Goal: Information Seeking & Learning: Check status

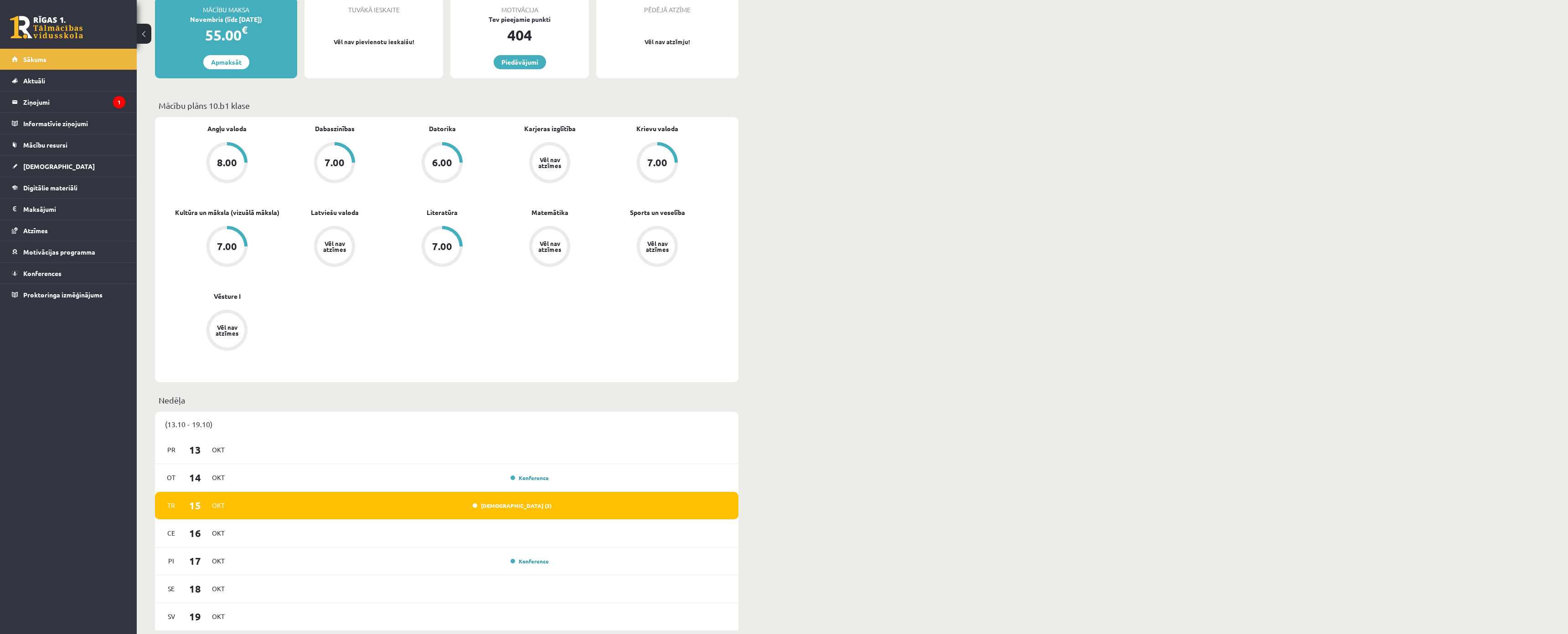
scroll to position [91, 0]
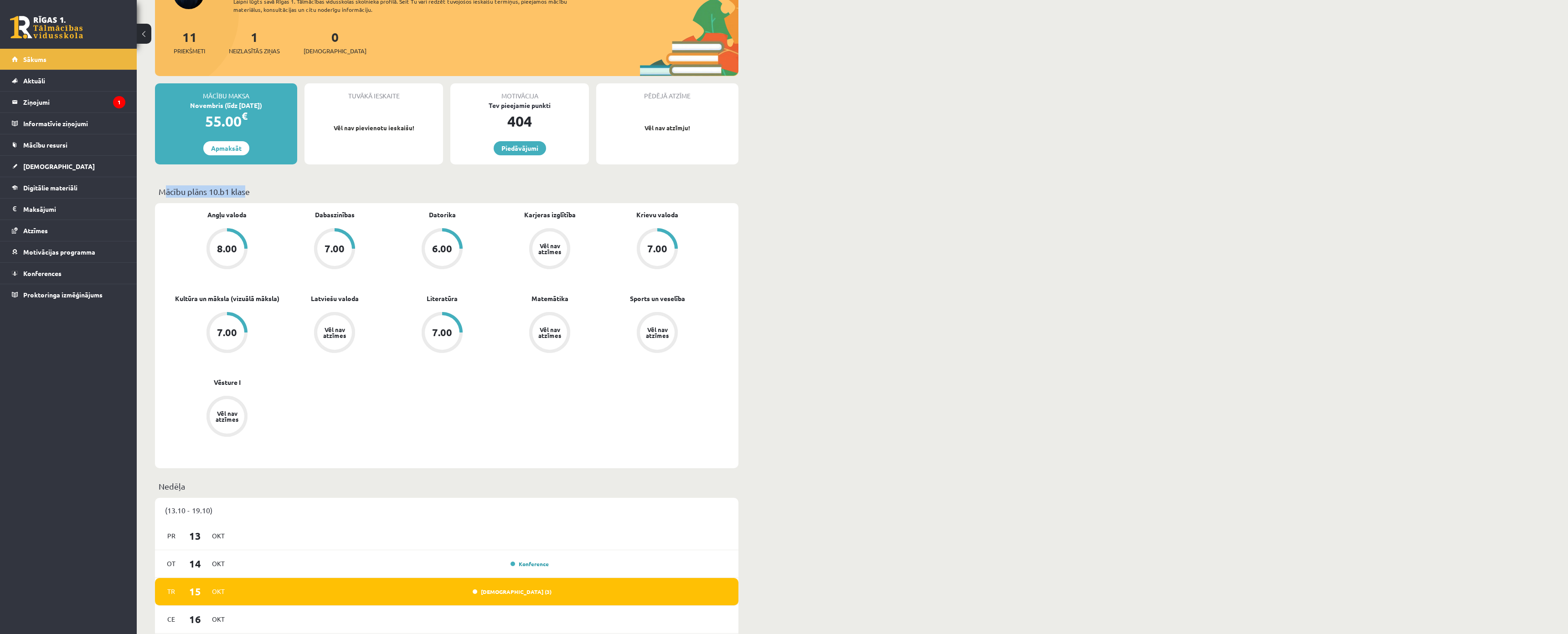
drag, startPoint x: 155, startPoint y: 192, endPoint x: 241, endPoint y: 193, distance: 86.0
click at [241, 193] on div "Mācību plāns 10.b1 klase" at bounding box center [447, 194] width 584 height 18
click at [160, 248] on div "Angļu valoda 8.00 Dabaszinības 7.00 Datorika 6.00 Karjeras izglītība Vēl nav at…" at bounding box center [447, 336] width 584 height 265
drag, startPoint x: 189, startPoint y: 216, endPoint x: 250, endPoint y: 211, distance: 61.2
click at [250, 211] on div "Angļu valoda 8.00" at bounding box center [227, 240] width 108 height 61
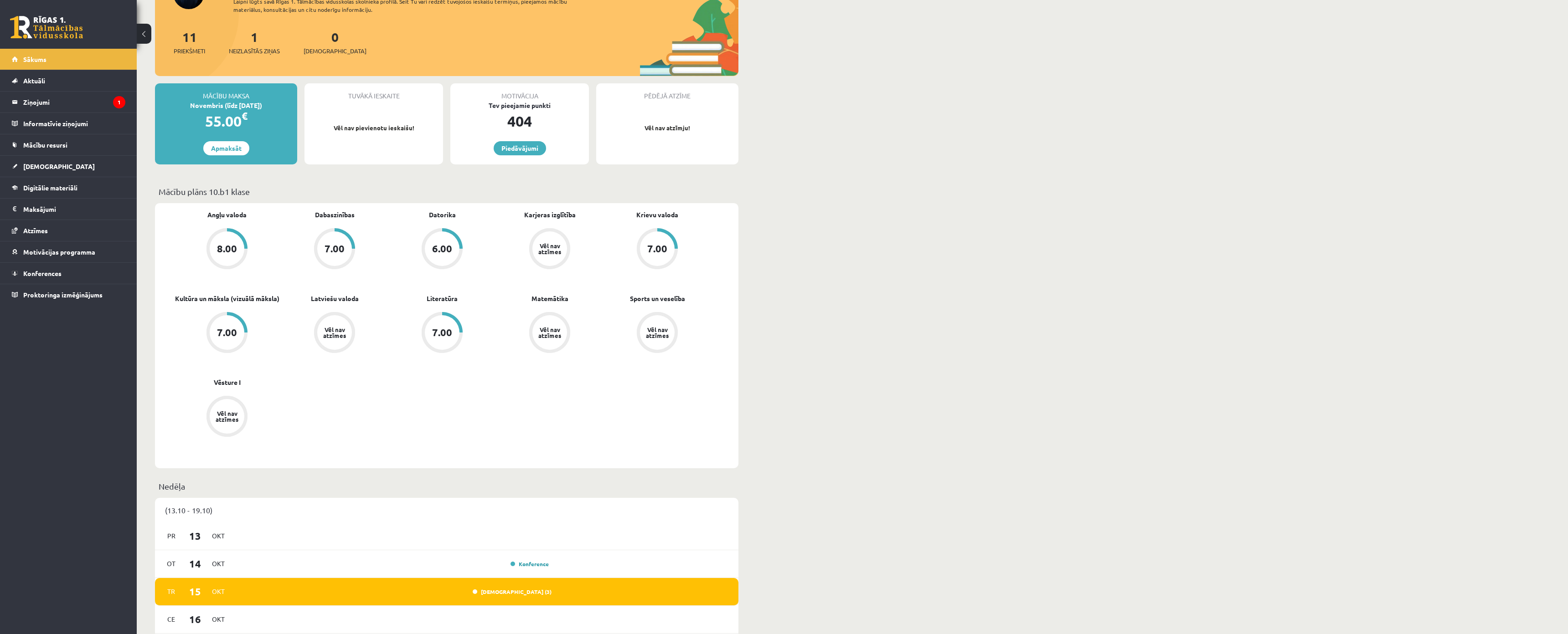
click at [174, 207] on div "Angļu valoda 8.00 Dabaszinības 7.00 Datorika 6.00 Karjeras izglītība Vēl nav at…" at bounding box center [447, 336] width 584 height 265
click at [40, 164] on span "[DEMOGRAPHIC_DATA]" at bounding box center [59, 166] width 72 height 8
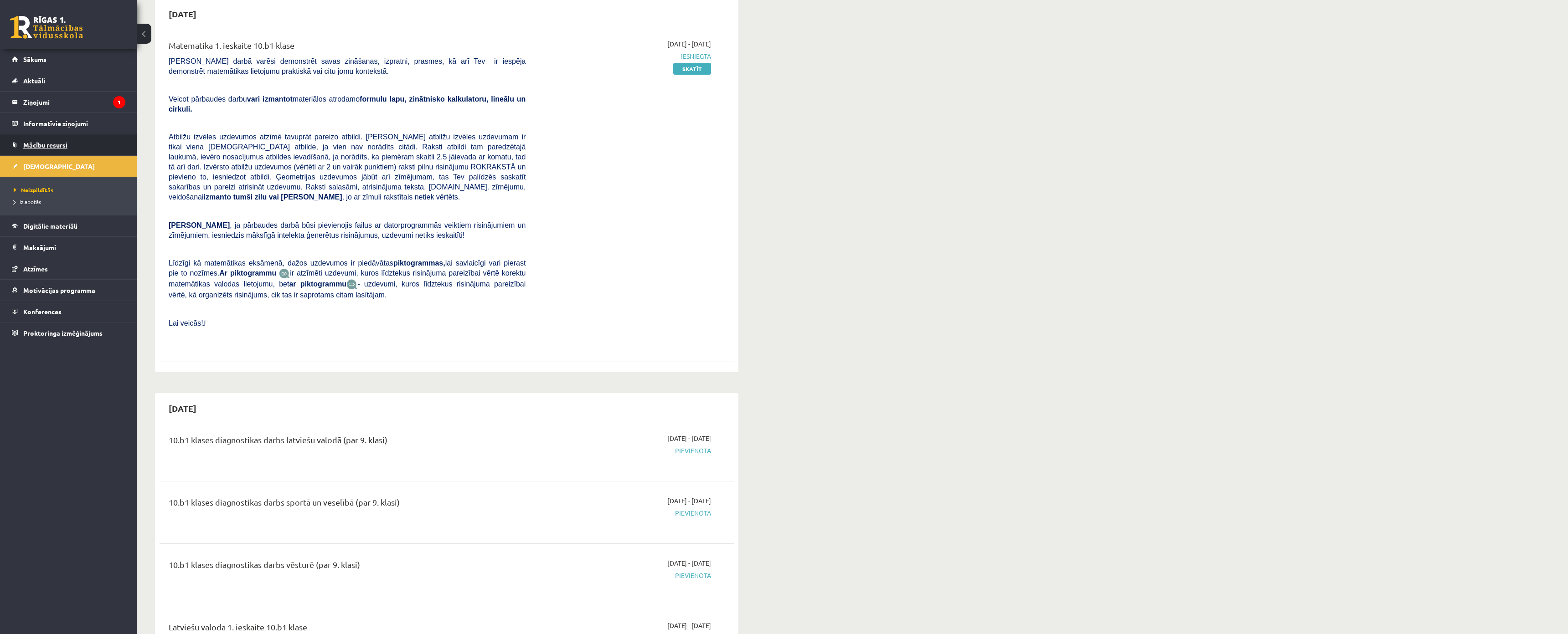
click at [33, 139] on link "Mācību resursi" at bounding box center [68, 145] width 113 height 21
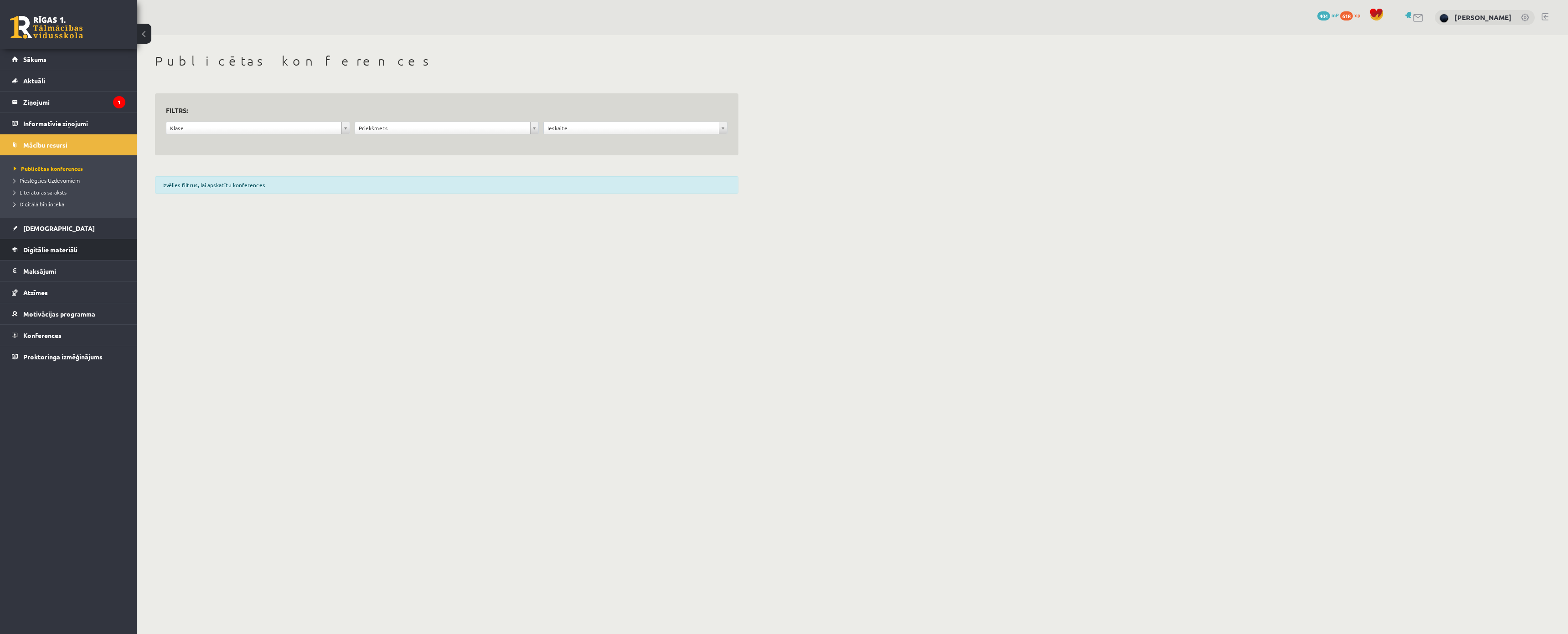
click at [47, 245] on link "Digitālie materiāli" at bounding box center [68, 249] width 113 height 21
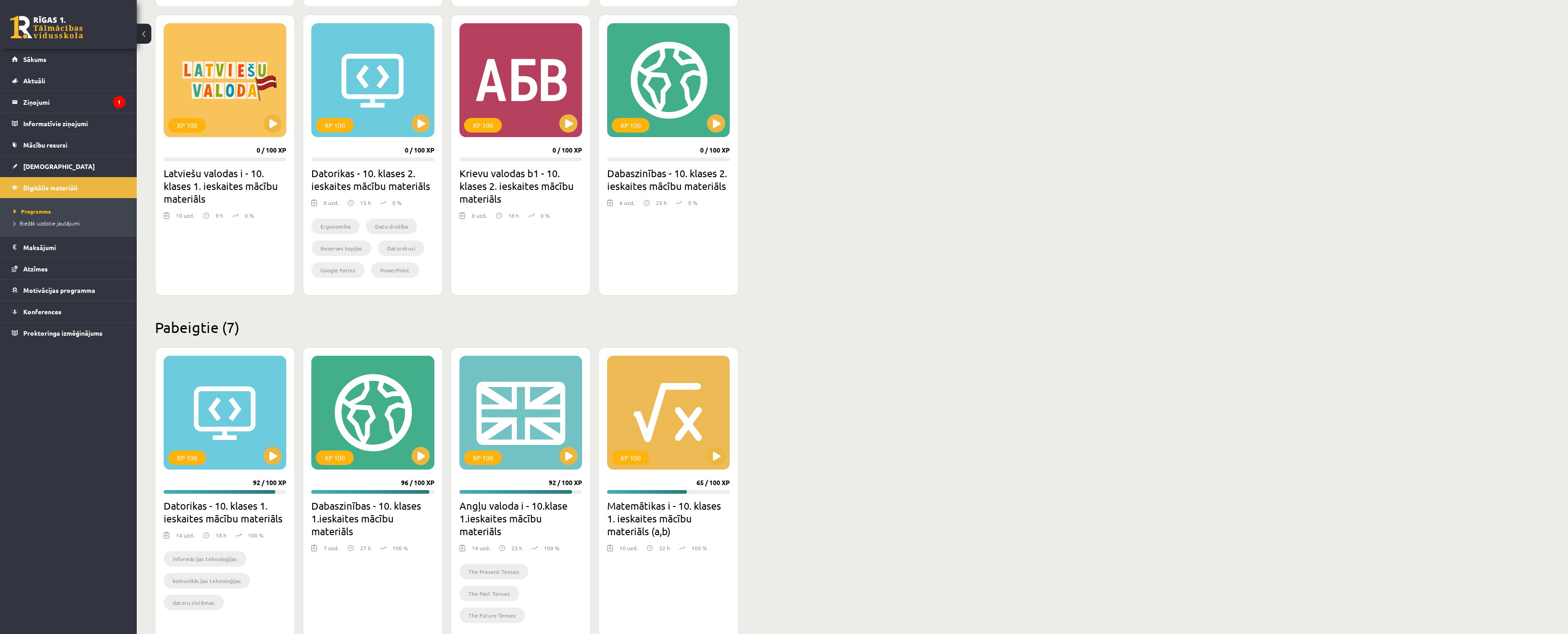
scroll to position [273, 0]
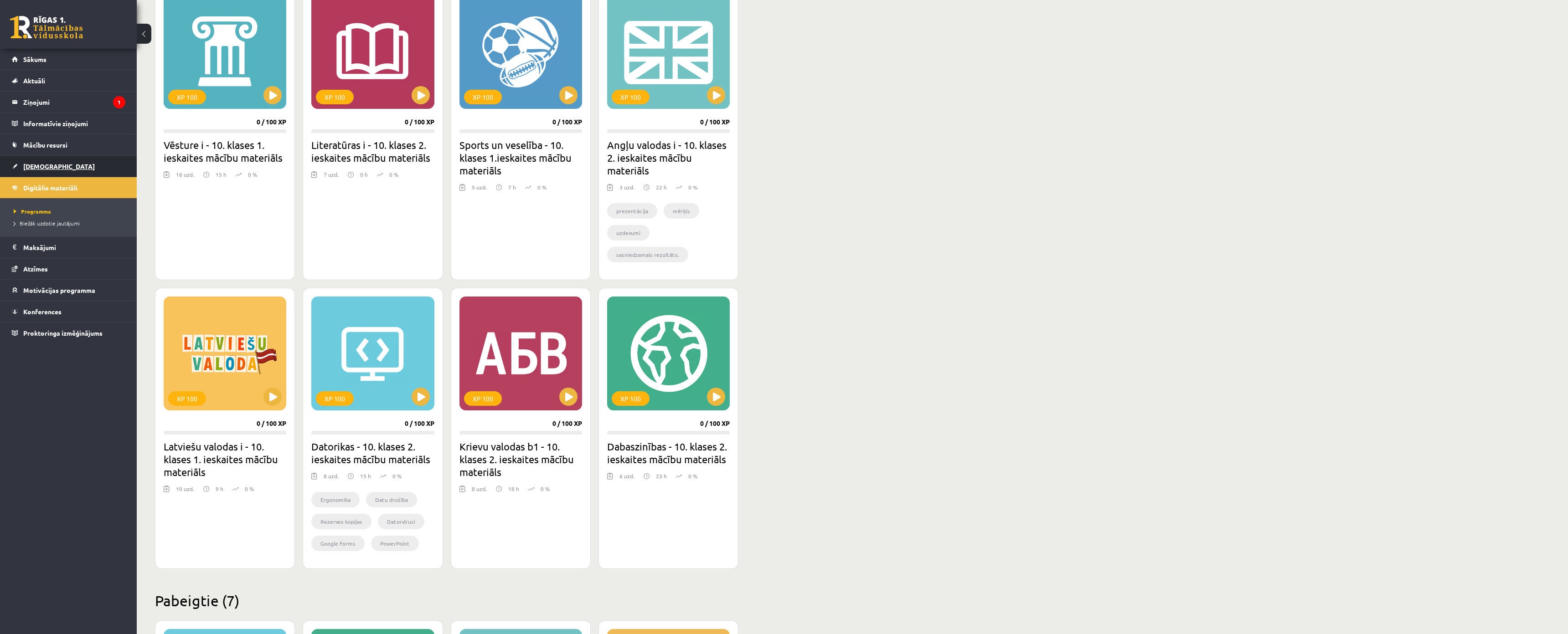
click at [35, 166] on span "[DEMOGRAPHIC_DATA]" at bounding box center [59, 166] width 72 height 8
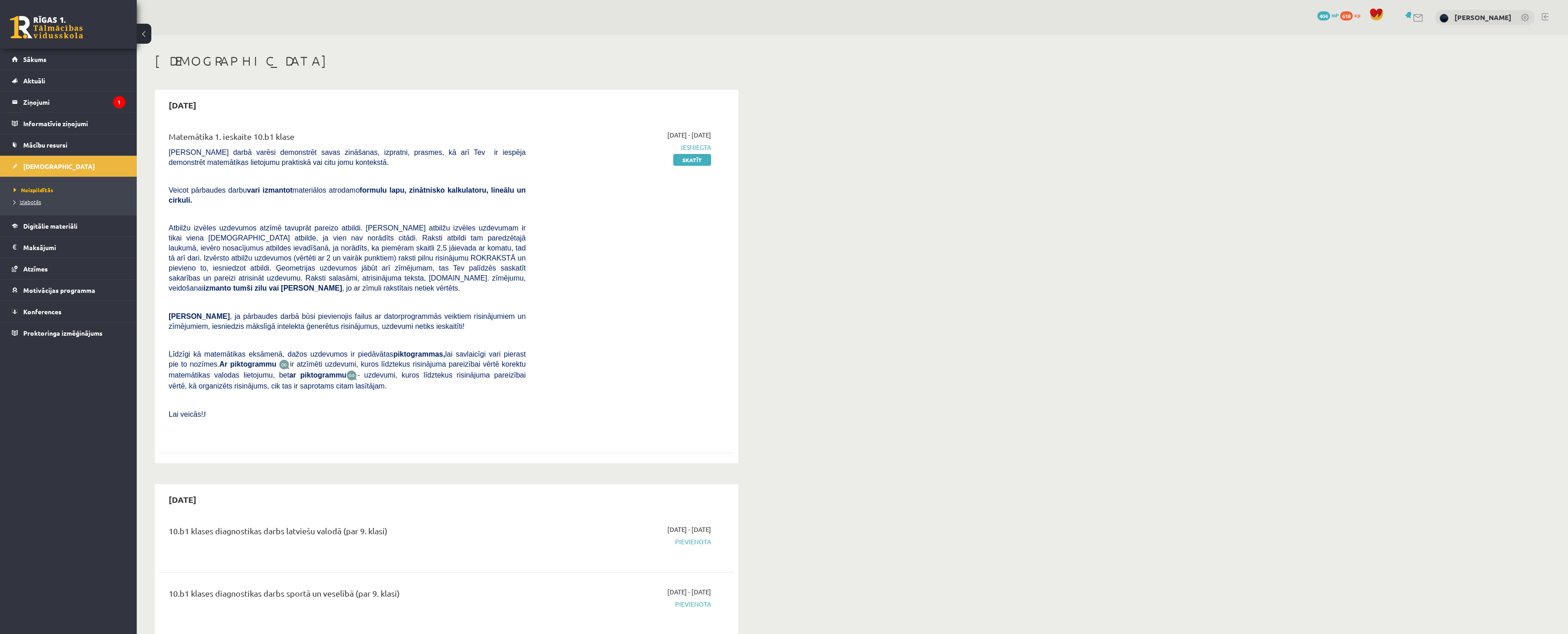
click at [31, 201] on span "Izlabotās" at bounding box center [27, 202] width 27 height 7
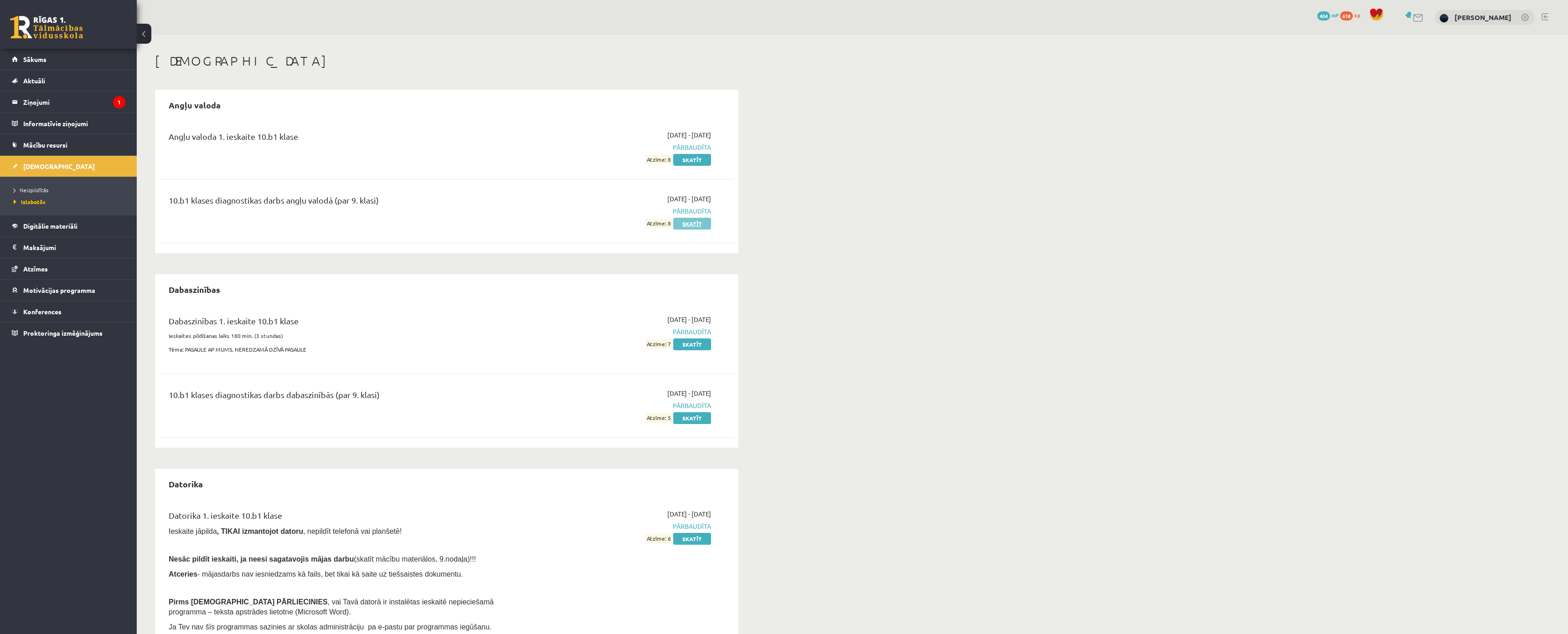
drag, startPoint x: 635, startPoint y: 152, endPoint x: 688, endPoint y: 221, distance: 87.0
click at [685, 218] on div "Angļu valoda 1. ieskaite 10.b1 klase 2025-09-01 - 2025-09-15 Pārbaudīta Atzīme:…" at bounding box center [447, 185] width 575 height 128
drag, startPoint x: 337, startPoint y: 198, endPoint x: 414, endPoint y: 190, distance: 77.4
click at [413, 190] on div "10.b1 klases diagnostikas darbs angļu valodā (par 9. klasi) 2025-09-01 - 2025-0…" at bounding box center [447, 211] width 575 height 52
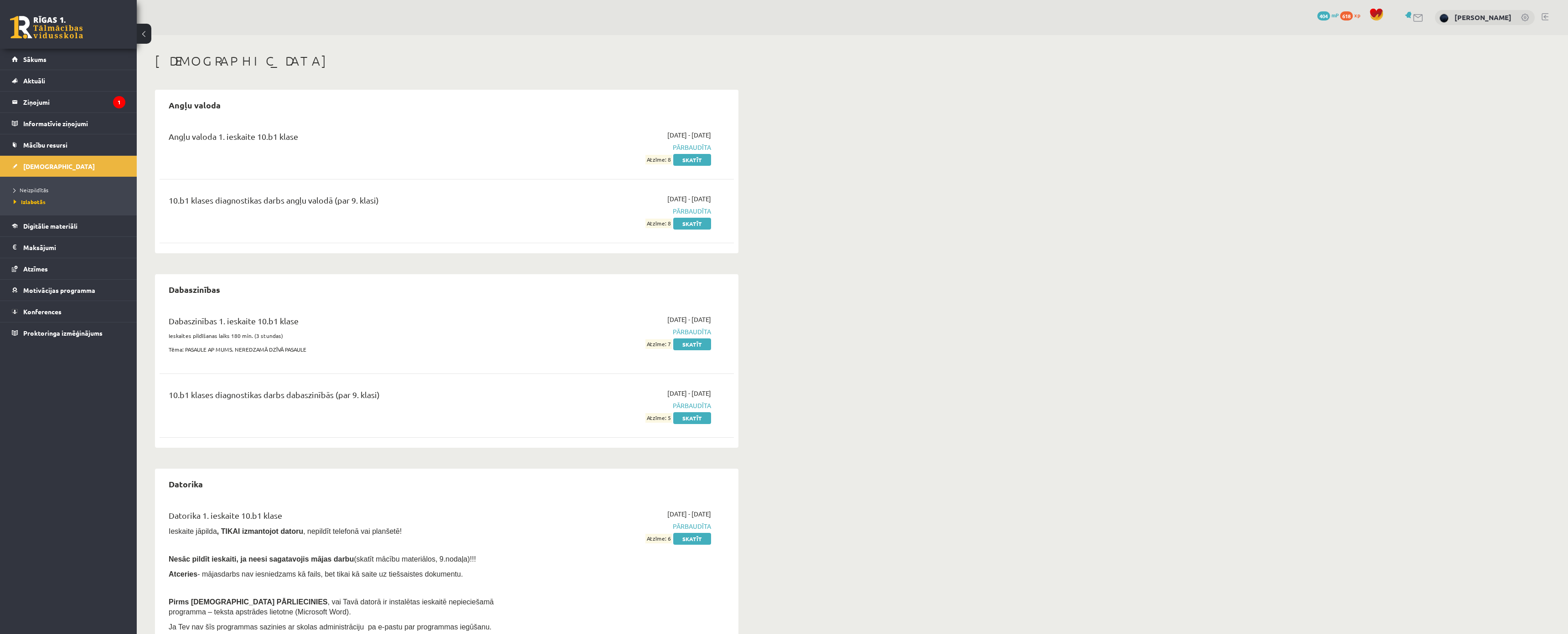
click at [363, 148] on div "Angļu valoda 1. ieskaite 10.b1 klase" at bounding box center [347, 147] width 371 height 34
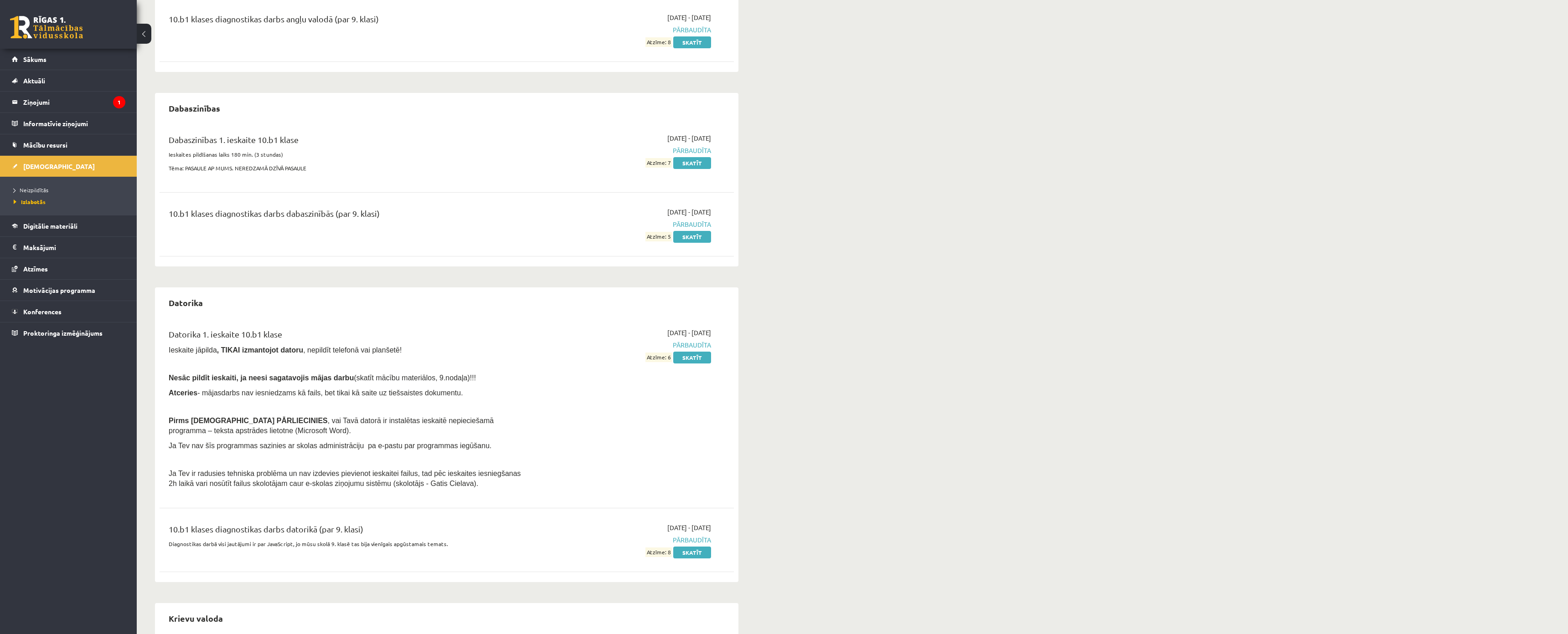
scroll to position [183, 0]
drag, startPoint x: 317, startPoint y: 206, endPoint x: 404, endPoint y: 212, distance: 87.2
click at [404, 212] on div "10.b1 klases diagnostikas darbs dabaszinībās (par 9. klasi)" at bounding box center [347, 215] width 357 height 17
drag, startPoint x: 434, startPoint y: 189, endPoint x: 467, endPoint y: 198, distance: 34.2
click at [438, 190] on div "Dabaszinības 1. ieskaite 10.b1 klase Ieskaites pildīšanas laiks 180 min. (3 stu…" at bounding box center [447, 192] width 575 height 138
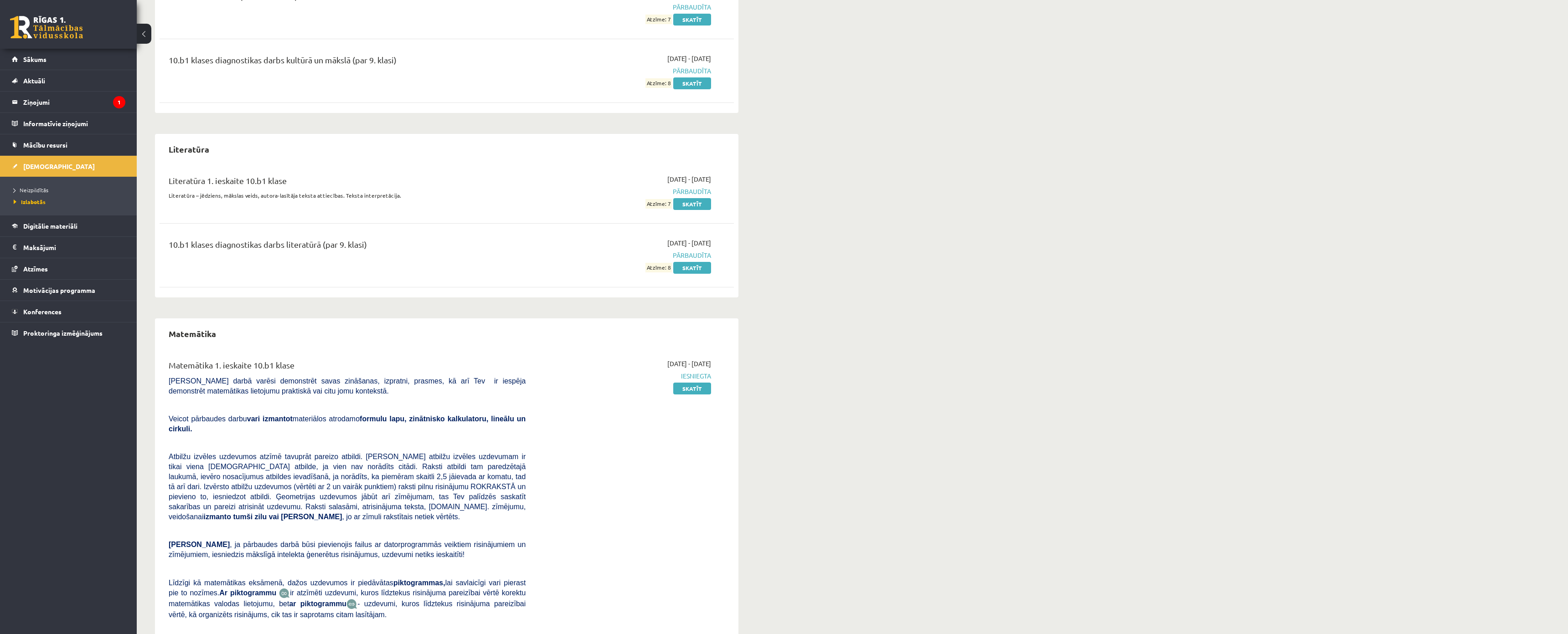
scroll to position [899, 0]
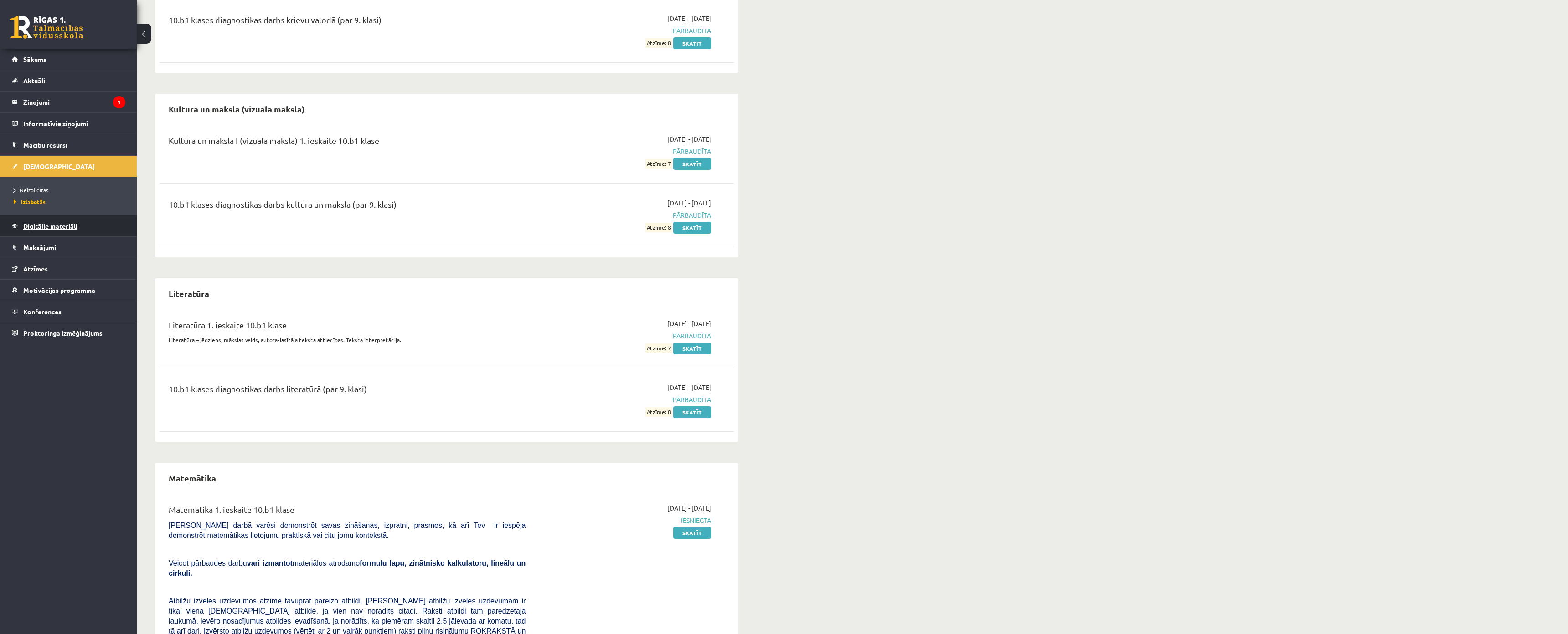
click at [55, 229] on span "Digitālie materiāli" at bounding box center [50, 226] width 54 height 8
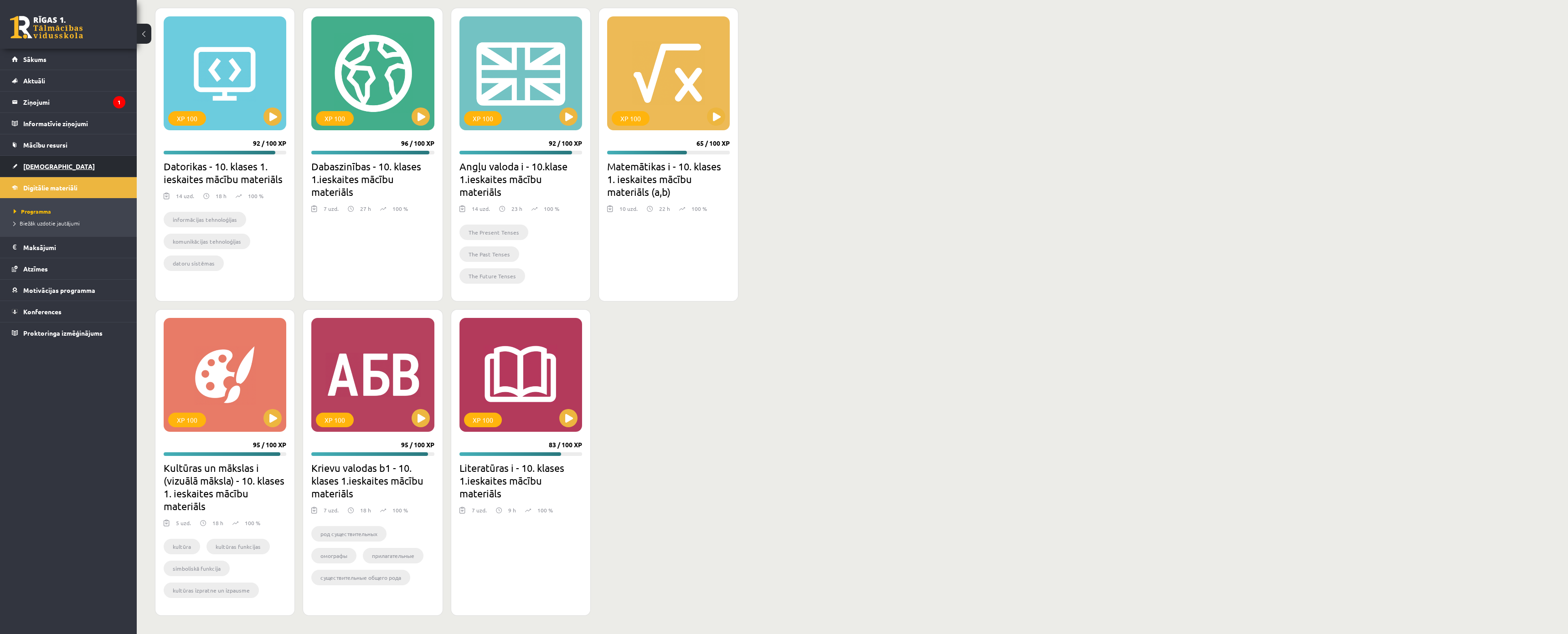
click at [44, 164] on span "[DEMOGRAPHIC_DATA]" at bounding box center [59, 166] width 72 height 8
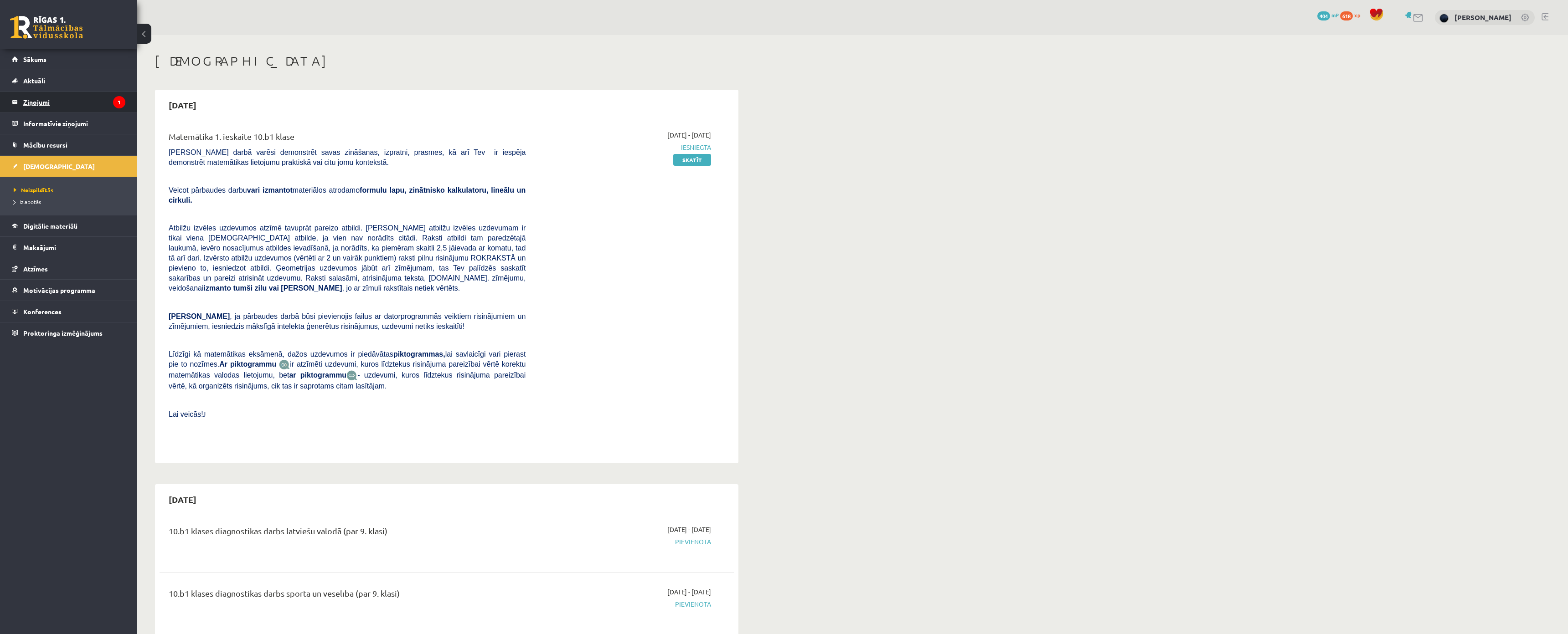
click at [58, 102] on legend "Ziņojumi 1" at bounding box center [74, 102] width 102 height 21
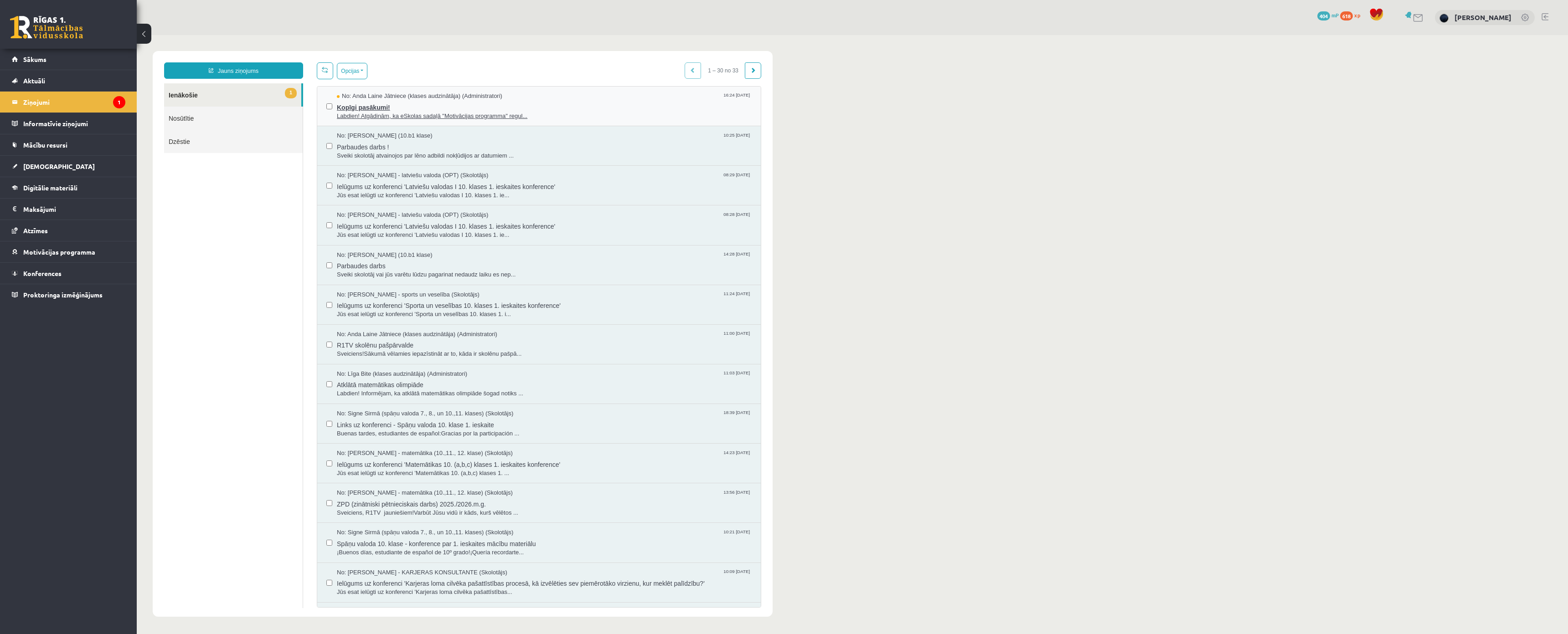
click at [386, 108] on span "Kopīgi pasākumi!" at bounding box center [544, 106] width 415 height 12
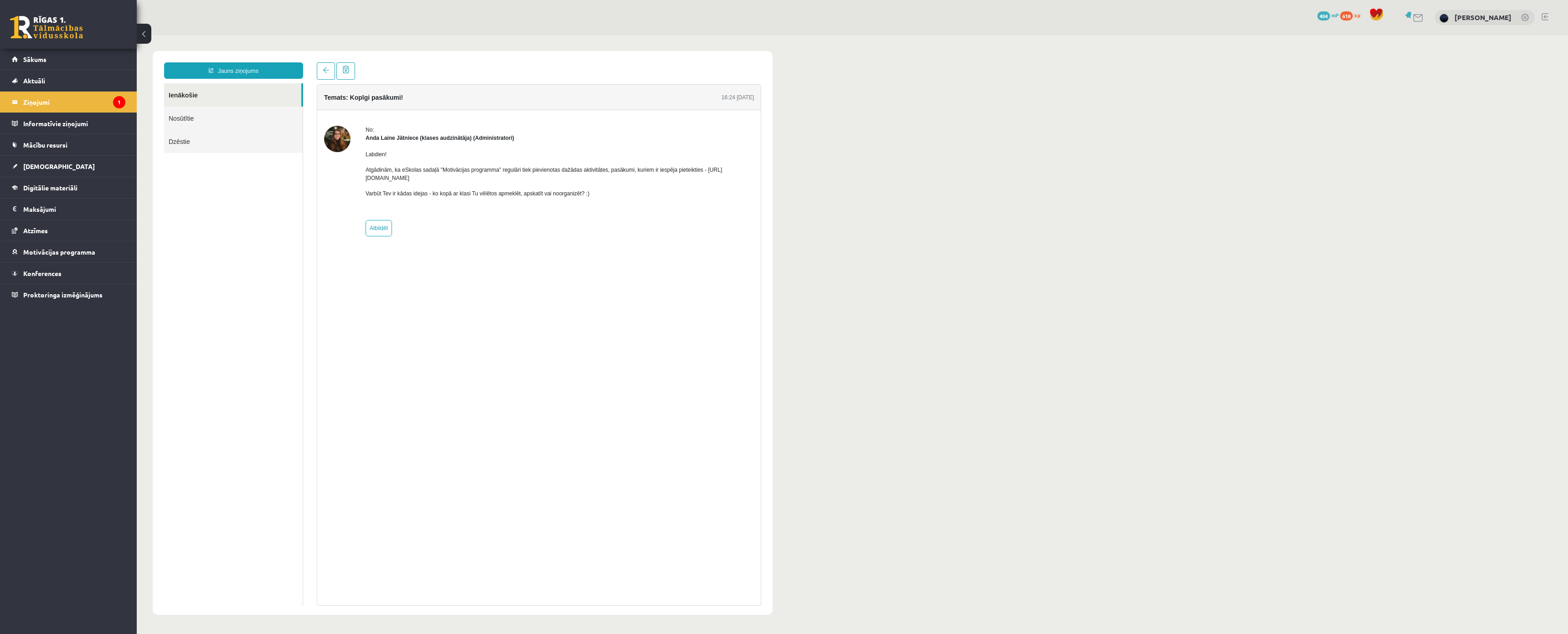
drag, startPoint x: 355, startPoint y: 152, endPoint x: 552, endPoint y: 176, distance: 198.5
click at [552, 176] on div "No: Anda Laine Jātniece (klases audzinātāja) (Administratori) Labdien! Atgādinā…" at bounding box center [539, 181] width 430 height 111
click at [464, 240] on div "No: Anda Laine Jātniece (klases audzinātāja) (Administratori) Labdien! Atgādinā…" at bounding box center [539, 181] width 444 height 142
click at [49, 251] on span "Motivācijas programma" at bounding box center [59, 251] width 72 height 8
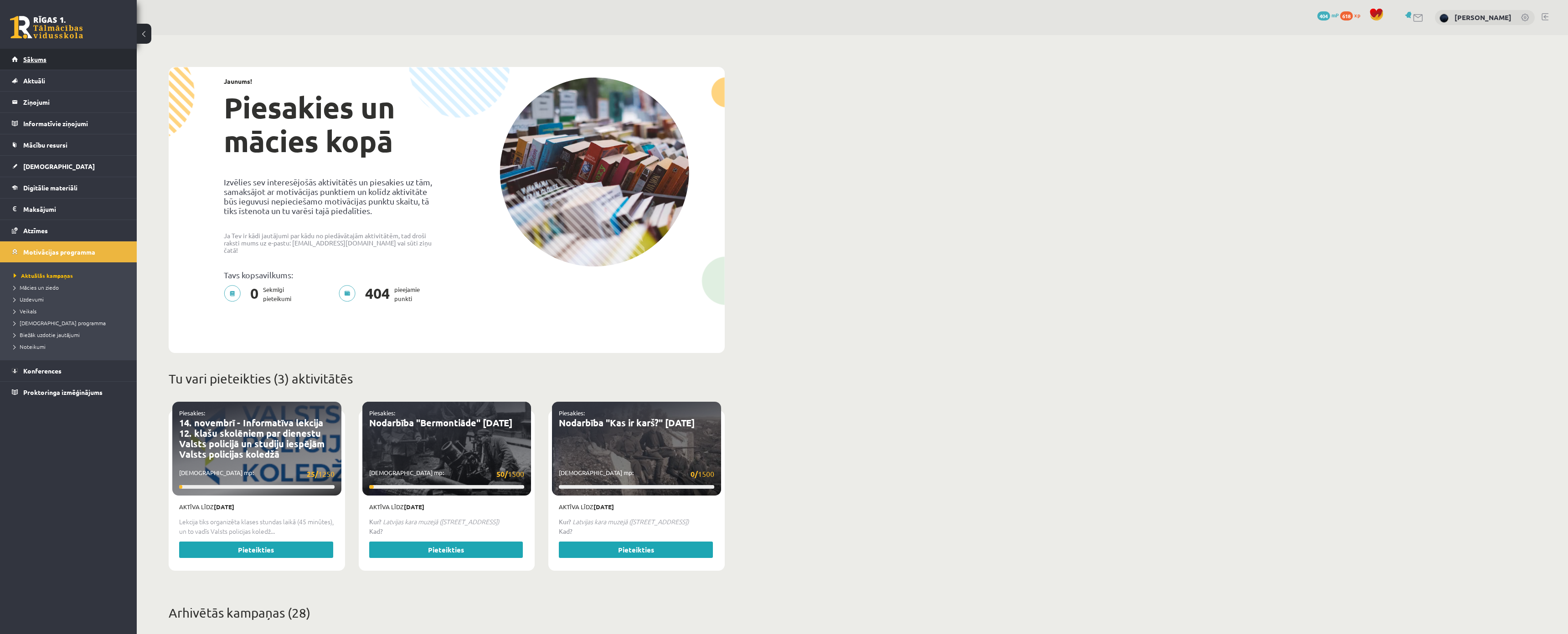
click at [37, 58] on span "Sākums" at bounding box center [35, 59] width 23 height 8
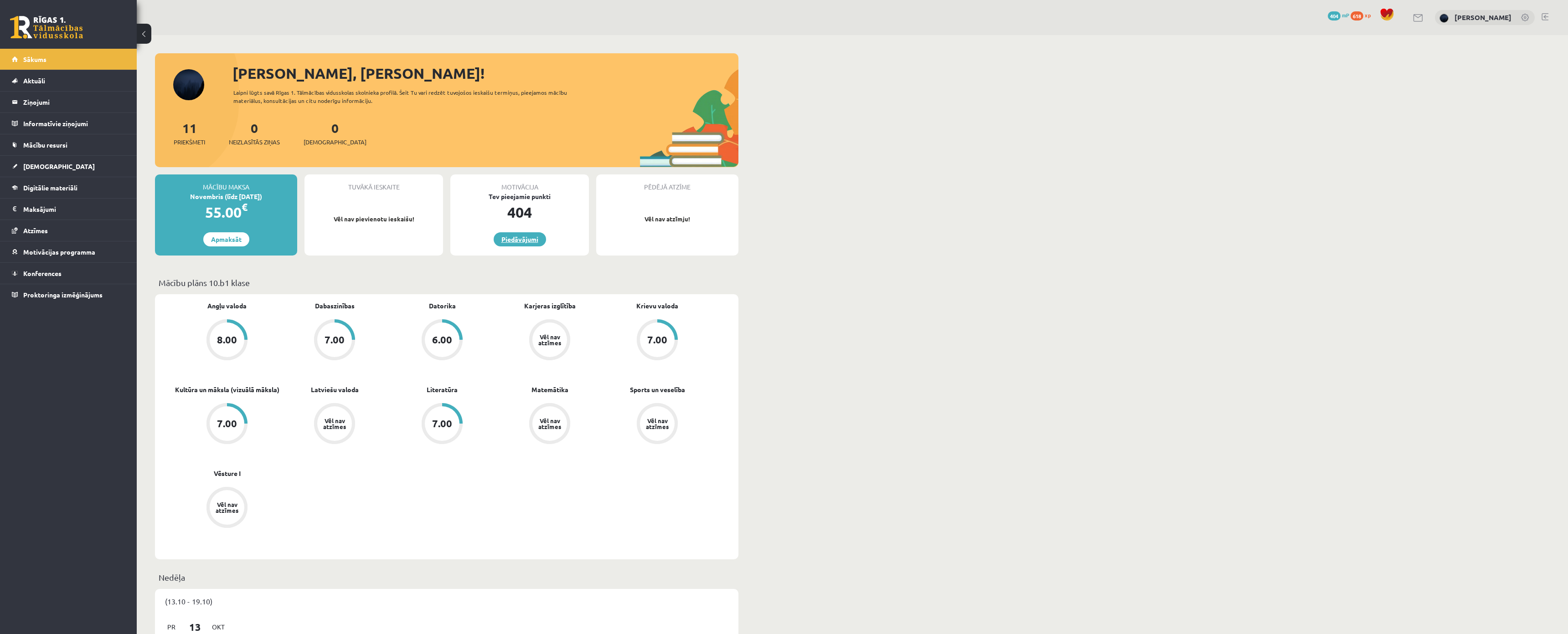
click at [503, 240] on link "Piedāvājumi" at bounding box center [520, 239] width 52 height 14
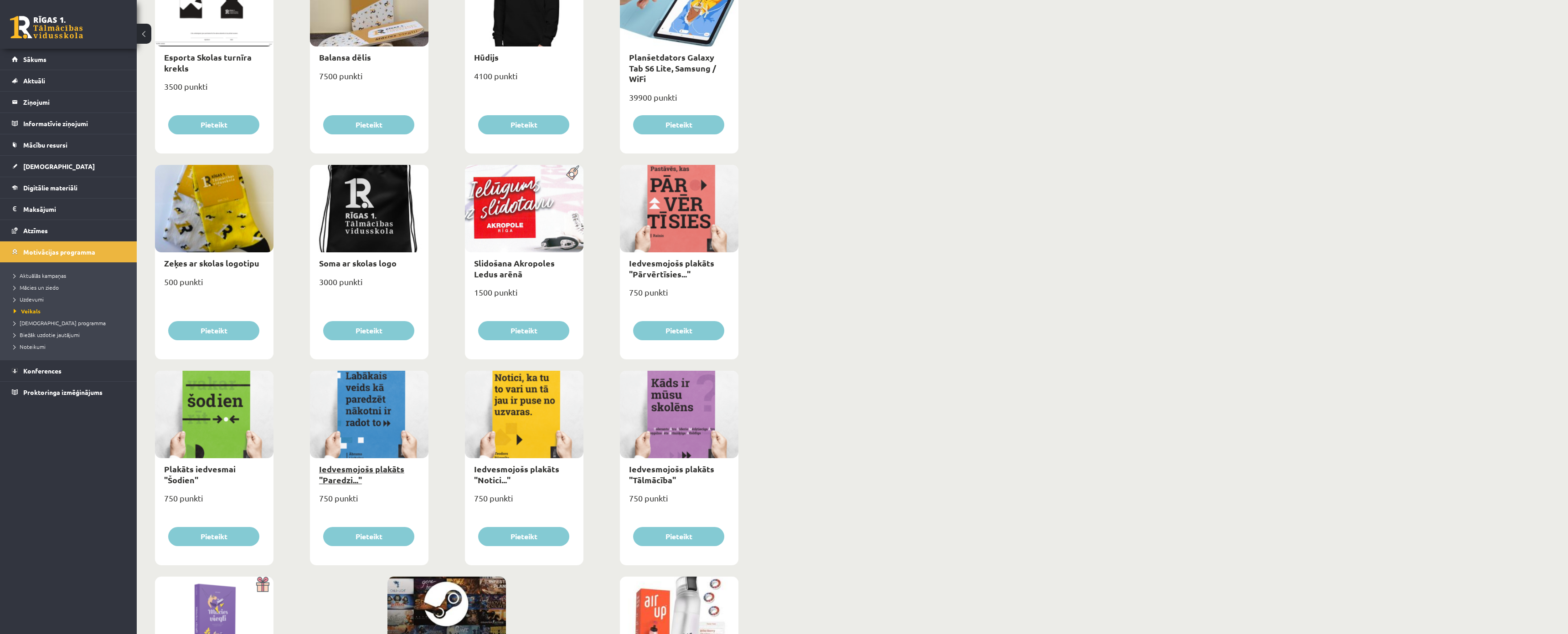
scroll to position [820, 0]
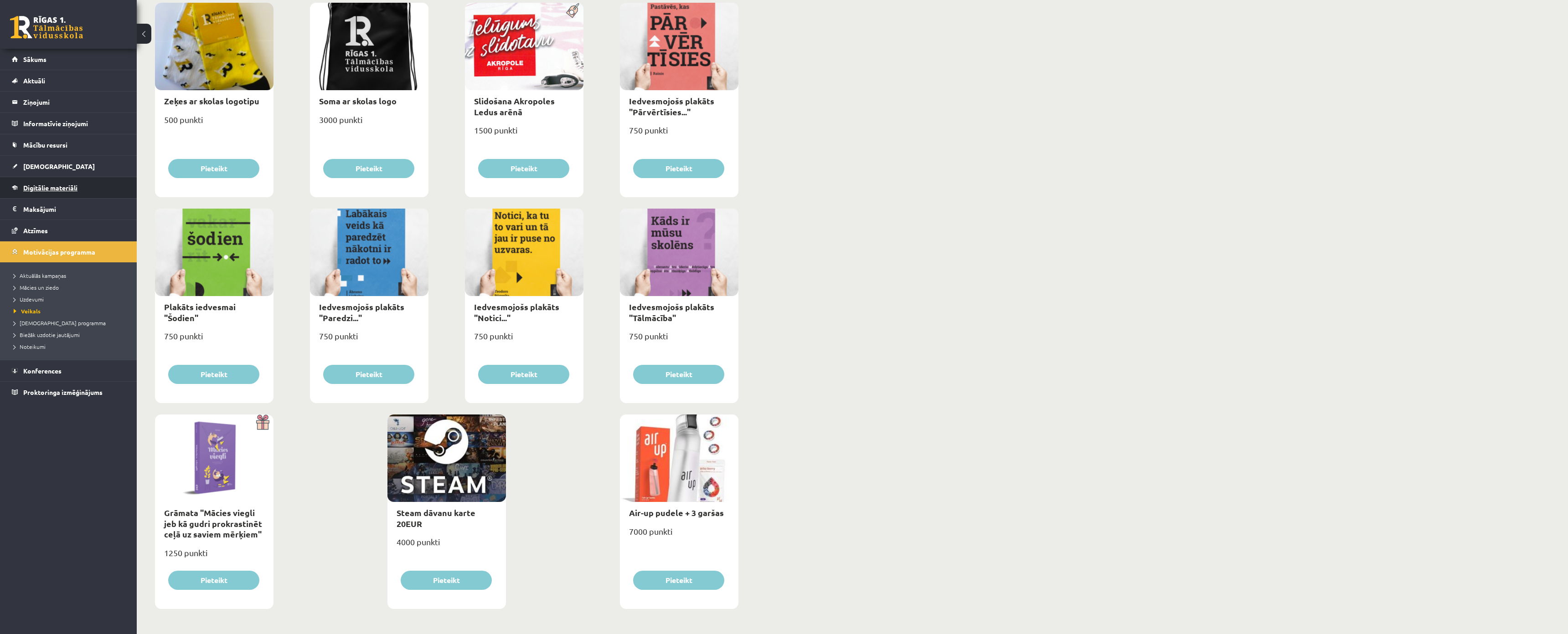
click at [31, 189] on span "Digitālie materiāli" at bounding box center [50, 187] width 54 height 8
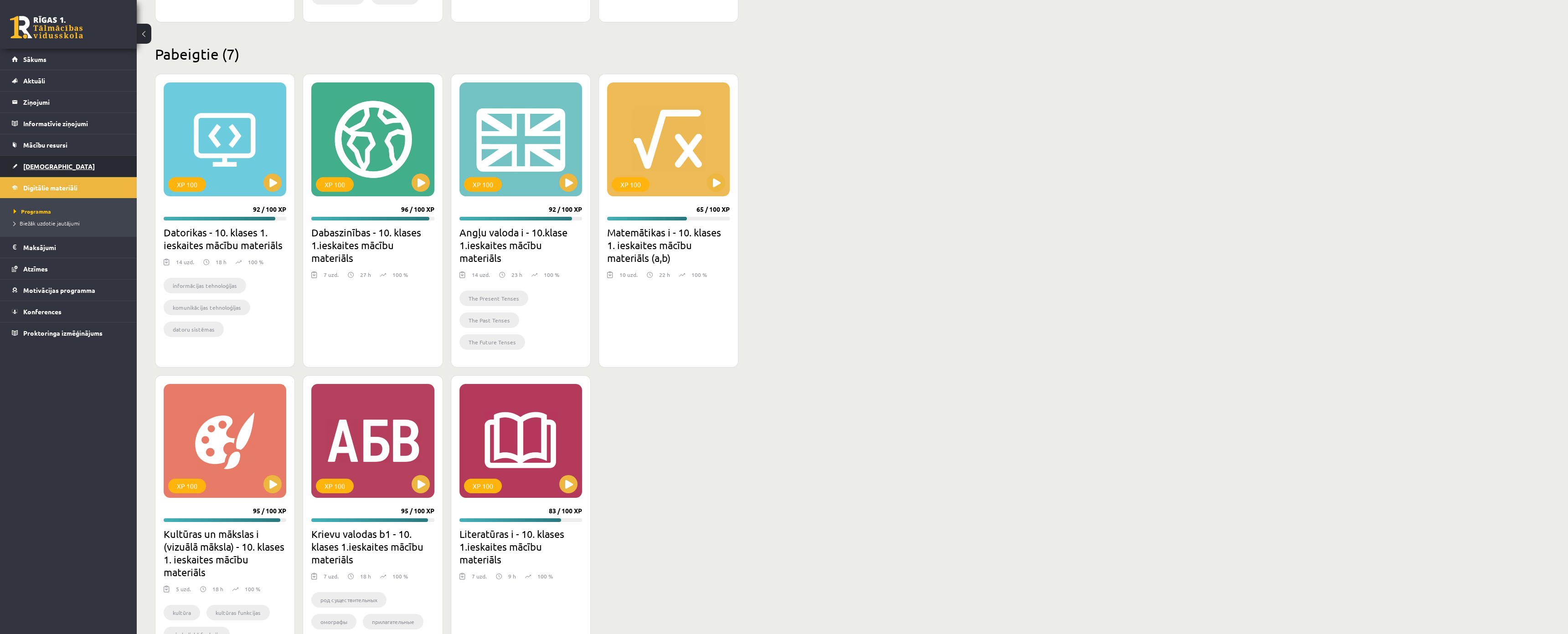
click at [35, 162] on span "[DEMOGRAPHIC_DATA]" at bounding box center [59, 166] width 72 height 8
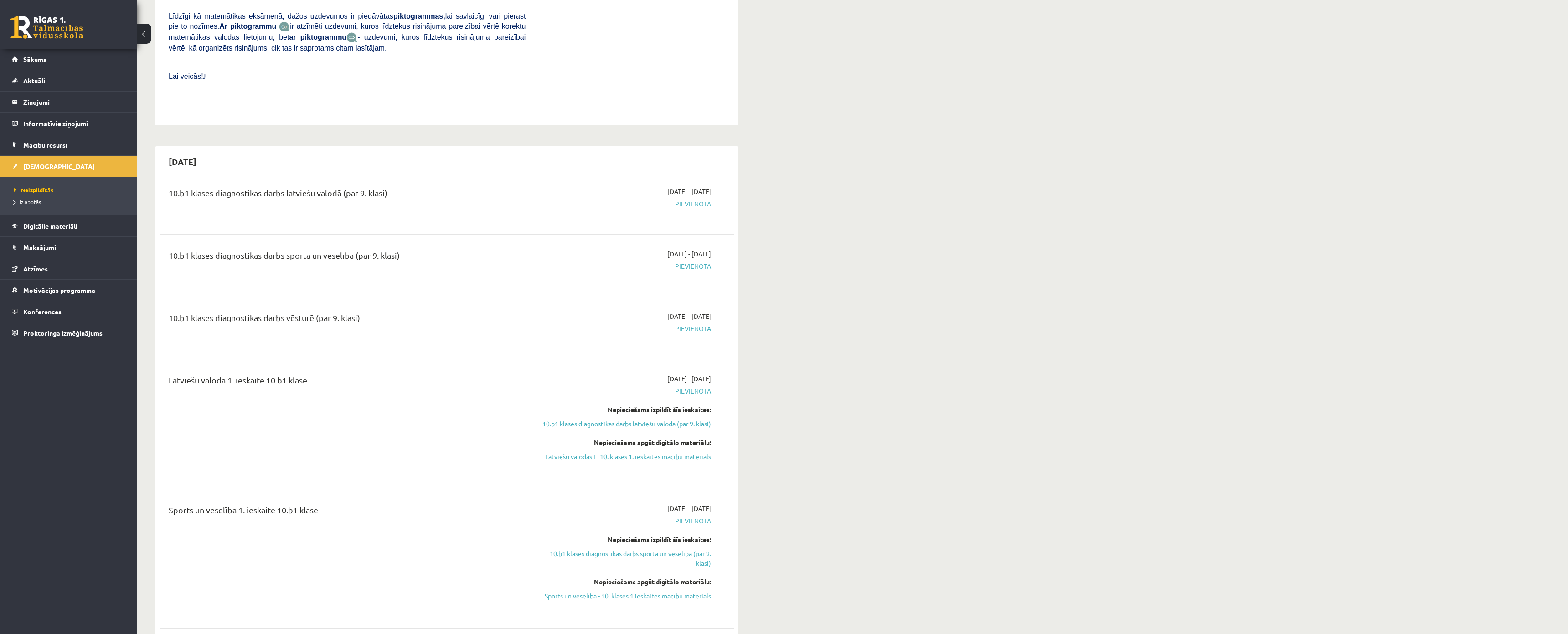
scroll to position [364, 0]
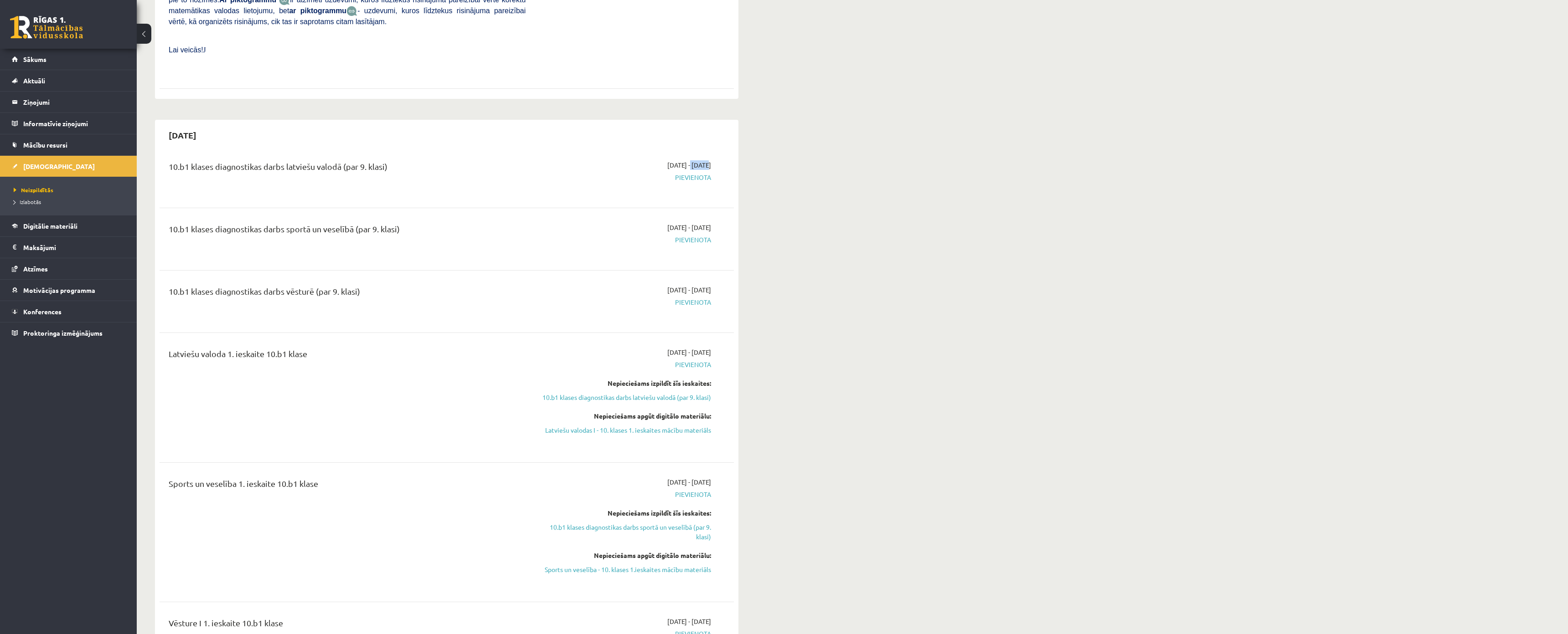
drag, startPoint x: 663, startPoint y: 142, endPoint x: 678, endPoint y: 142, distance: 15.0
click at [678, 161] on span "2025-10-16 - 2025-10-31" at bounding box center [689, 165] width 44 height 10
click at [649, 129] on div "2025-10-31 10.b1 klases diagnostikas darbs latviešu valodā (par 9. klasi) 2025-…" at bounding box center [447, 431] width 584 height 622
click at [637, 152] on div "10.b1 klases diagnostikas darbs latviešu valodā (par 9. klasi) 2025-10-16 - 202…" at bounding box center [447, 177] width 575 height 51
drag, startPoint x: 170, startPoint y: 143, endPoint x: 407, endPoint y: 150, distance: 237.1
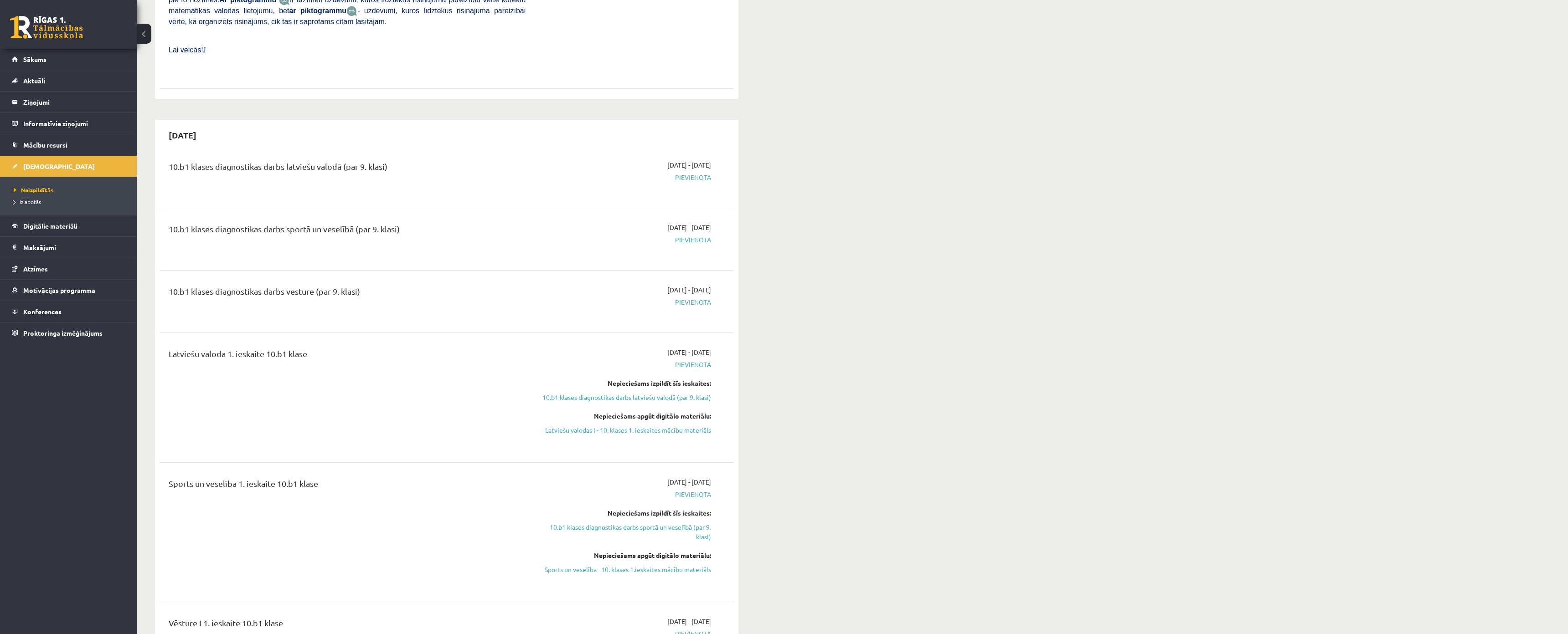
click at [407, 161] on div "10.b1 klases diagnostikas darbs latviešu valodā (par 9. klasi)" at bounding box center [347, 169] width 357 height 17
click at [198, 187] on div "10.b1 klases diagnostikas darbs latviešu valodā (par 9. klasi) 2025-10-16 - 202…" at bounding box center [447, 445] width 575 height 587
click at [158, 206] on div "2025-10-31 10.b1 klases diagnostikas darbs latviešu valodā (par 9. klasi) 2025-…" at bounding box center [447, 431] width 584 height 622
drag, startPoint x: 705, startPoint y: 270, endPoint x: 729, endPoint y: 270, distance: 24.0
click at [729, 276] on div "10.b1 klases diagnostikas darbs vēsturē (par 9. klasi) 2025-10-16 - 2025-10-31 …" at bounding box center [447, 302] width 575 height 51
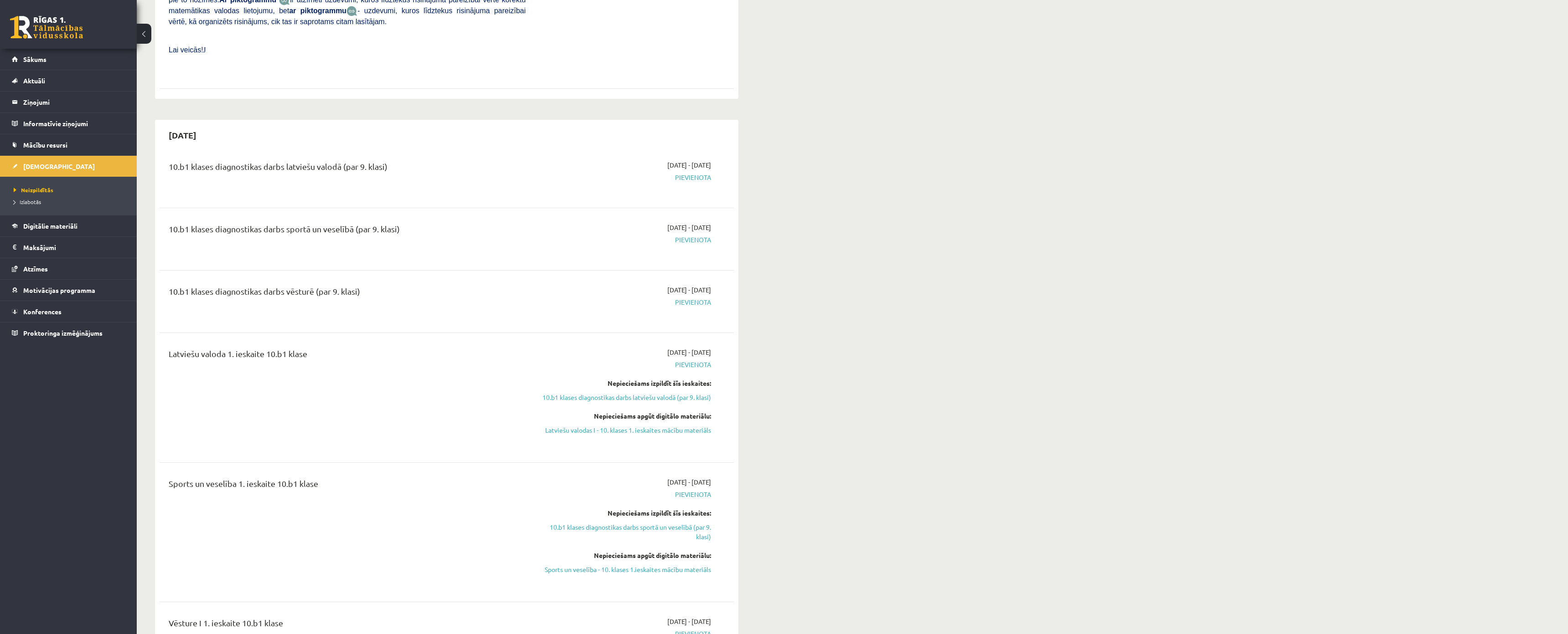
click at [667, 161] on span "2025-10-16 - 2025-10-31" at bounding box center [689, 165] width 44 height 10
click at [63, 141] on link "Mācību resursi" at bounding box center [68, 145] width 113 height 21
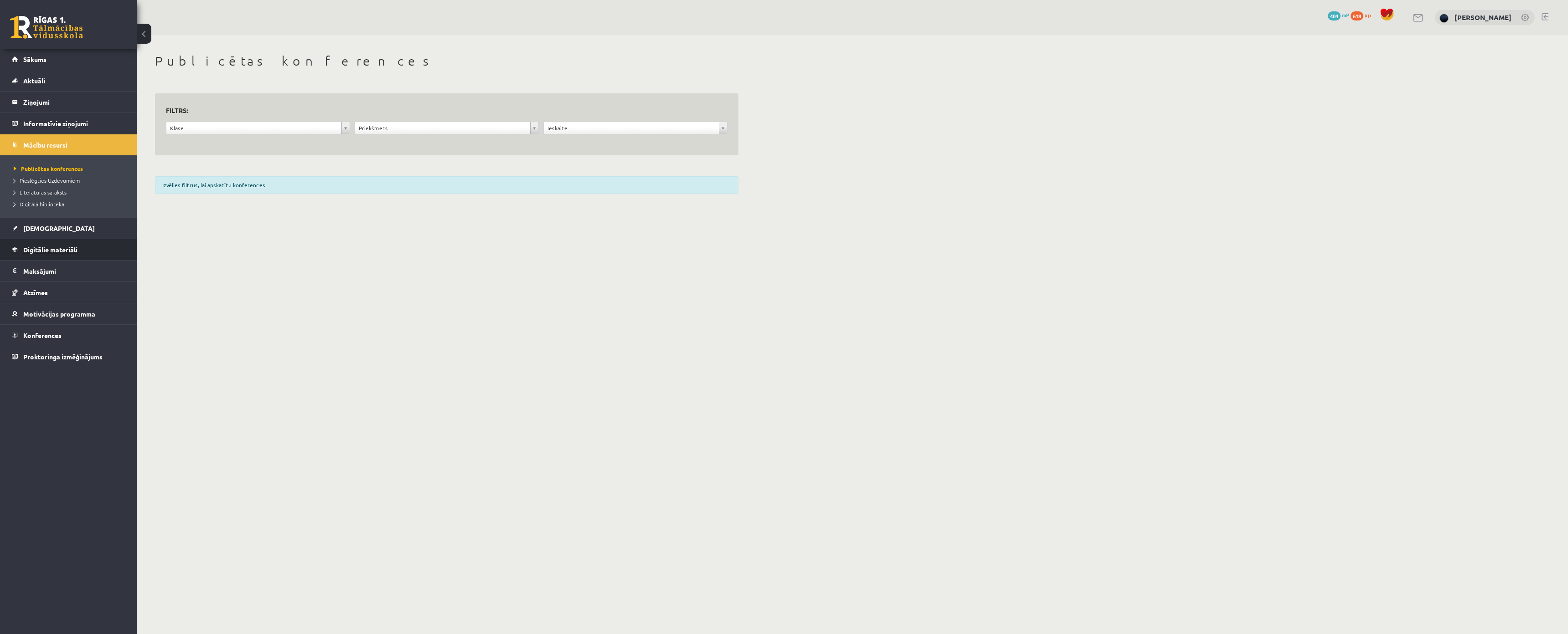
click at [44, 251] on span "Digitālie materiāli" at bounding box center [50, 249] width 54 height 8
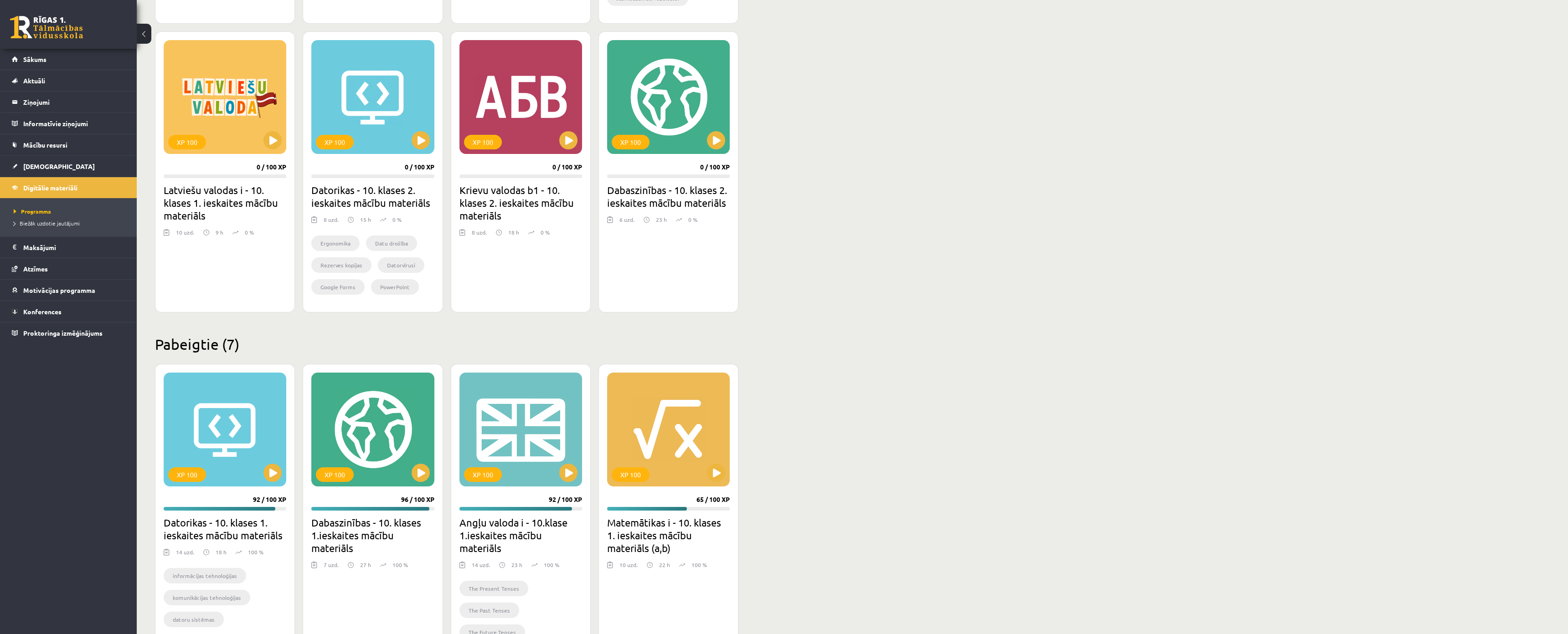
scroll to position [775, 0]
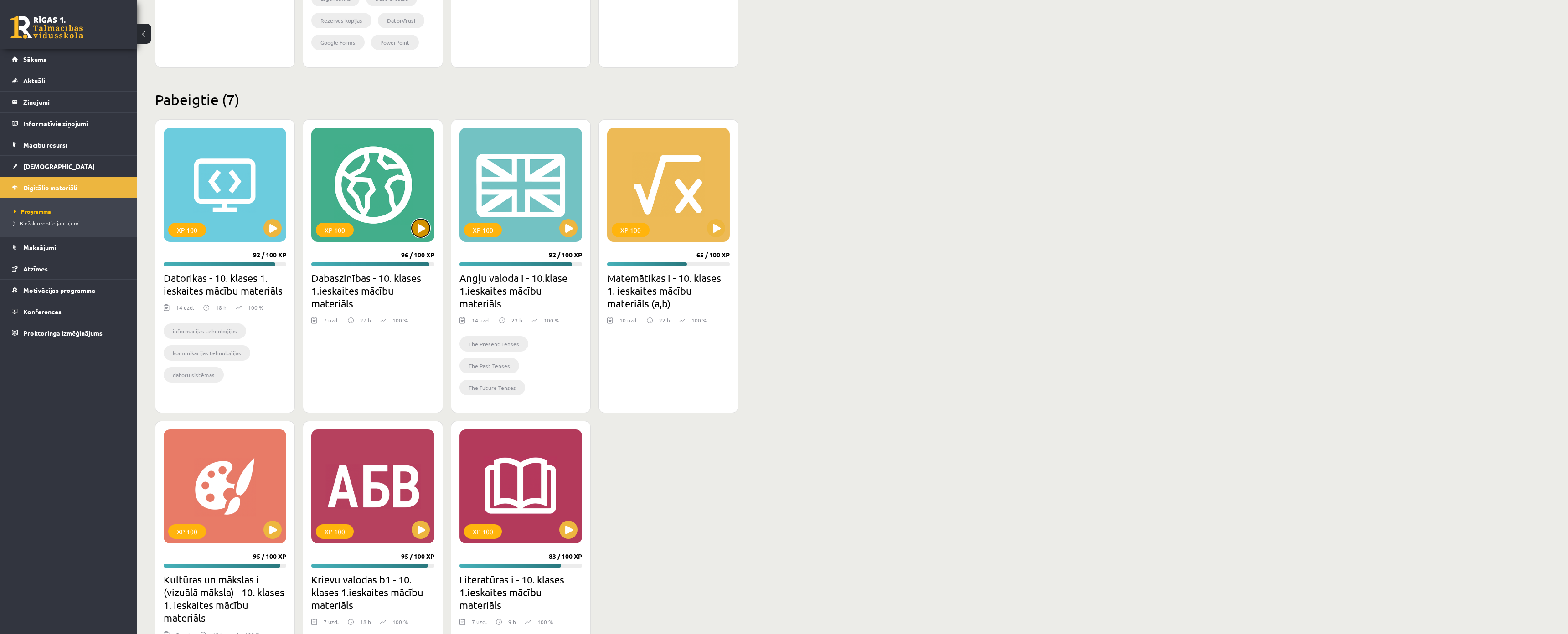
click at [419, 227] on button at bounding box center [421, 228] width 18 height 18
click at [240, 515] on div "XP 100" at bounding box center [225, 486] width 122 height 114
